Goal: Check status: Check status

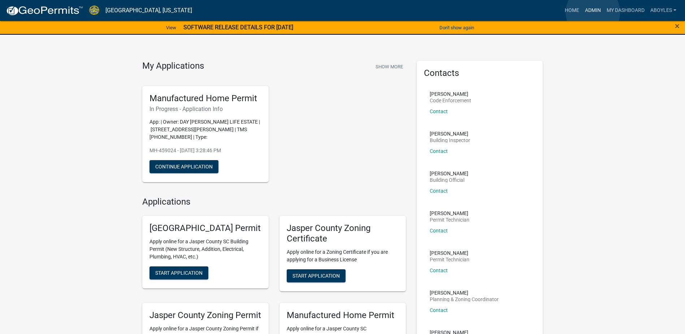
click at [593, 12] on link "Admin" at bounding box center [593, 11] width 22 height 14
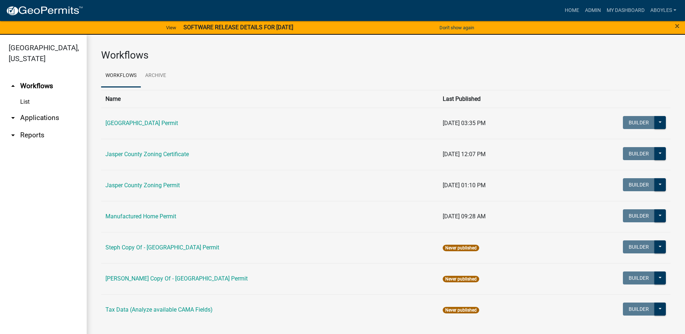
click at [50, 119] on link "arrow_drop_down Applications" at bounding box center [43, 117] width 87 height 17
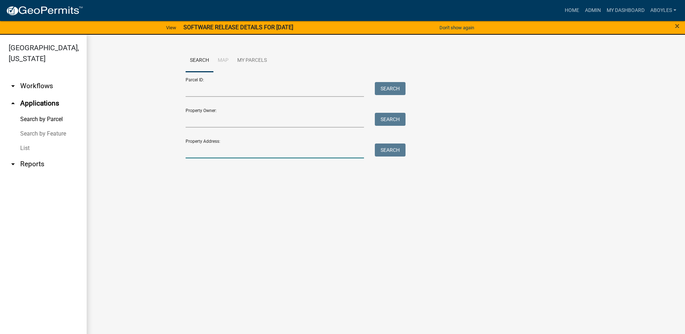
click at [204, 156] on input "Property Address:" at bounding box center [275, 150] width 179 height 15
type input "373 [GEOGRAPHIC_DATA]"
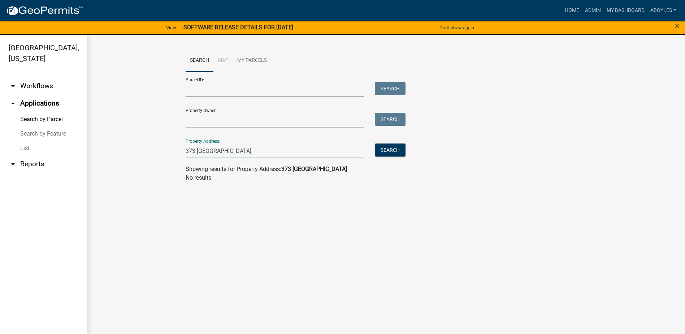
drag, startPoint x: 248, startPoint y: 151, endPoint x: 122, endPoint y: 147, distance: 126.1
click at [122, 147] on wm-workflow-application-search-view "Search Map My Parcels Parcel ID: Search Property Owner: Search Property Address…" at bounding box center [386, 118] width 570 height 139
click at [211, 151] on input "Property Address:" at bounding box center [275, 150] width 179 height 15
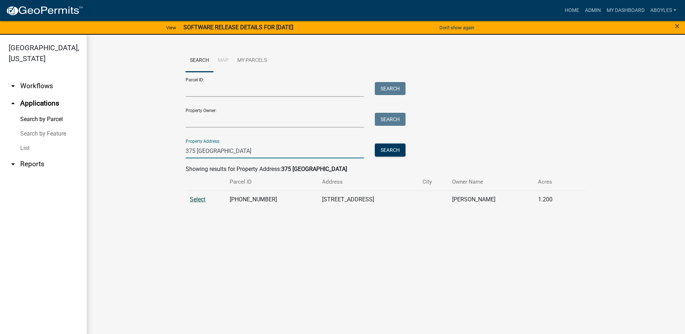
type input "375 [GEOGRAPHIC_DATA]"
click at [192, 197] on span "Select" at bounding box center [198, 199] width 16 height 7
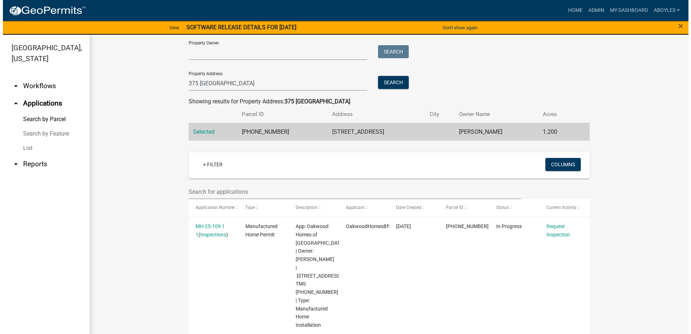
scroll to position [108, 0]
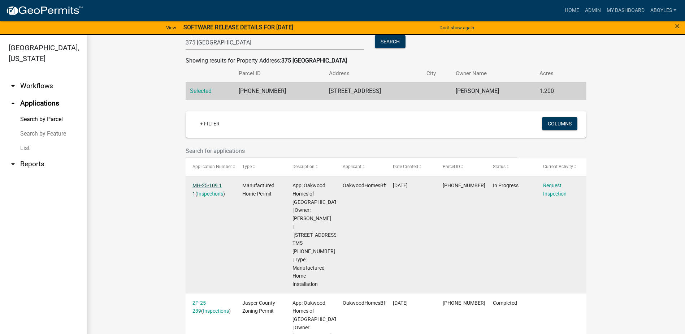
click at [205, 186] on link "MH-25-109 1 1" at bounding box center [207, 189] width 29 height 14
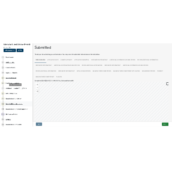
scroll to position [72, 0]
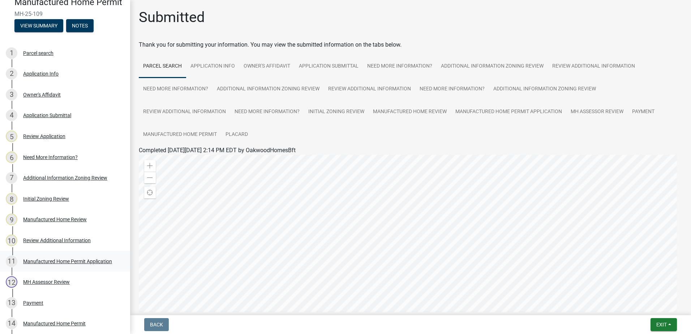
click at [34, 264] on div "Manufactured Home Permit Application" at bounding box center [67, 261] width 89 height 5
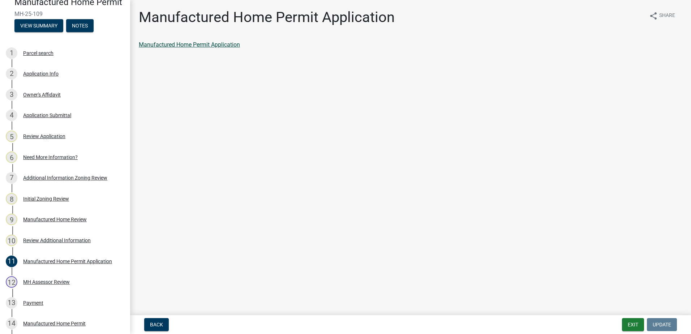
click at [217, 43] on link "Manufactured Home Permit Application" at bounding box center [189, 44] width 101 height 7
click at [44, 288] on div "12 MH Assessor Review" at bounding box center [62, 282] width 113 height 12
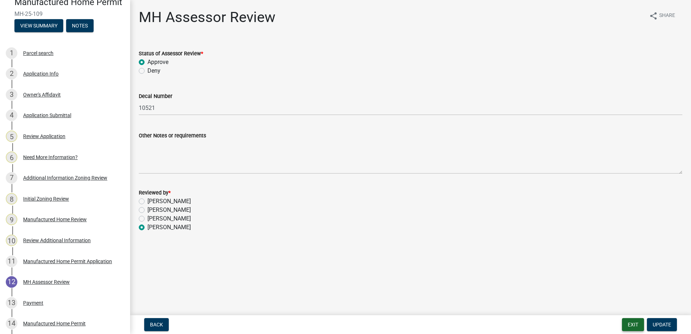
click at [627, 328] on button "Exit" at bounding box center [633, 324] width 22 height 13
